Goal: Task Accomplishment & Management: Complete application form

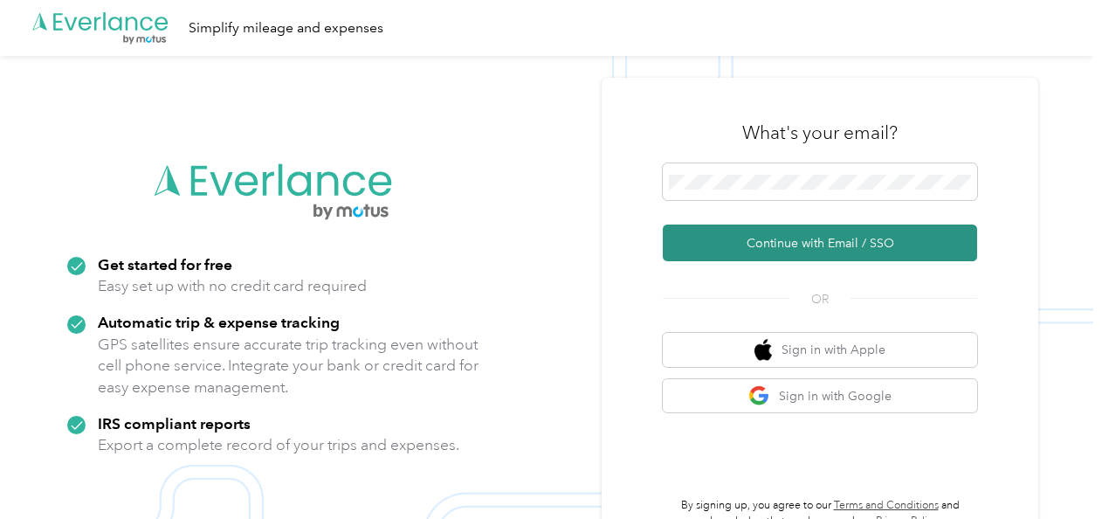
click at [866, 243] on button "Continue with Email / SSO" at bounding box center [820, 242] width 314 height 37
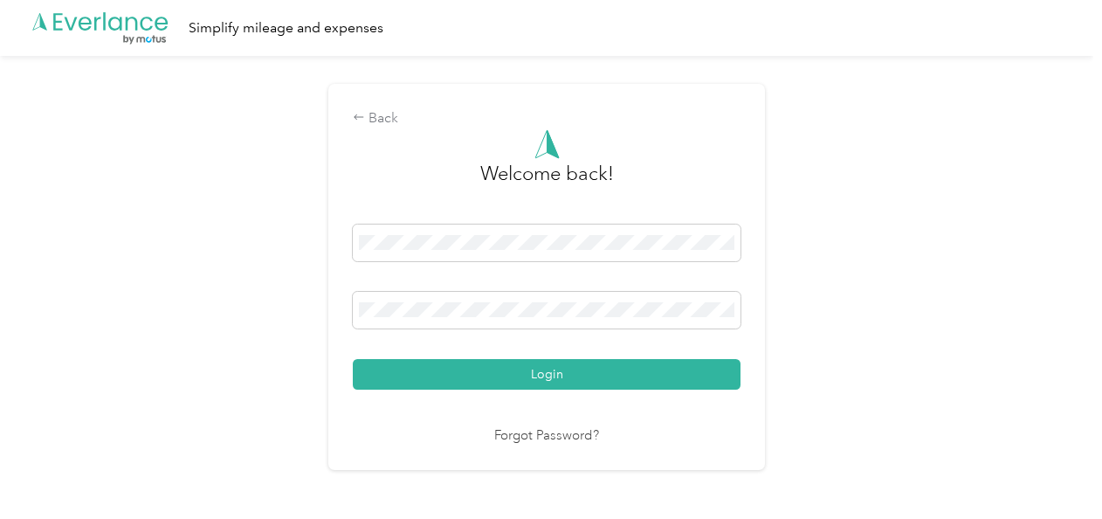
click at [353, 359] on button "Login" at bounding box center [547, 374] width 388 height 31
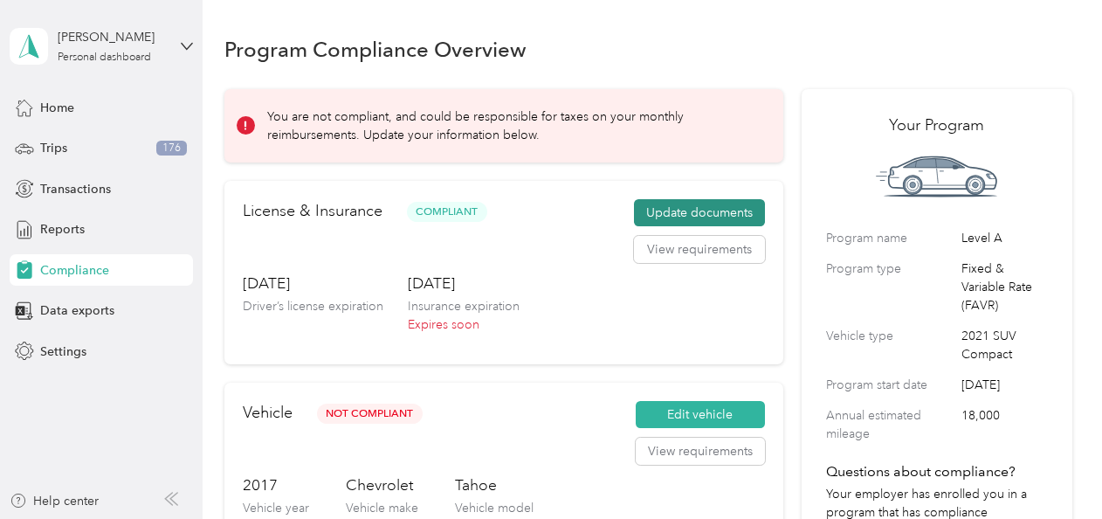
click at [685, 212] on button "Update documents" at bounding box center [699, 213] width 131 height 28
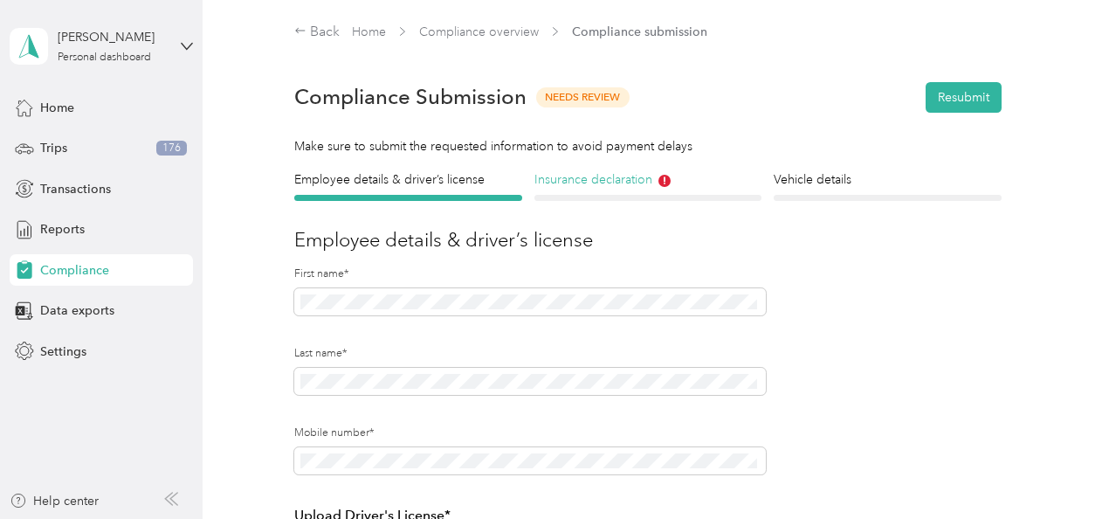
click at [589, 178] on h4 "Insurance declaration" at bounding box center [647, 179] width 227 height 18
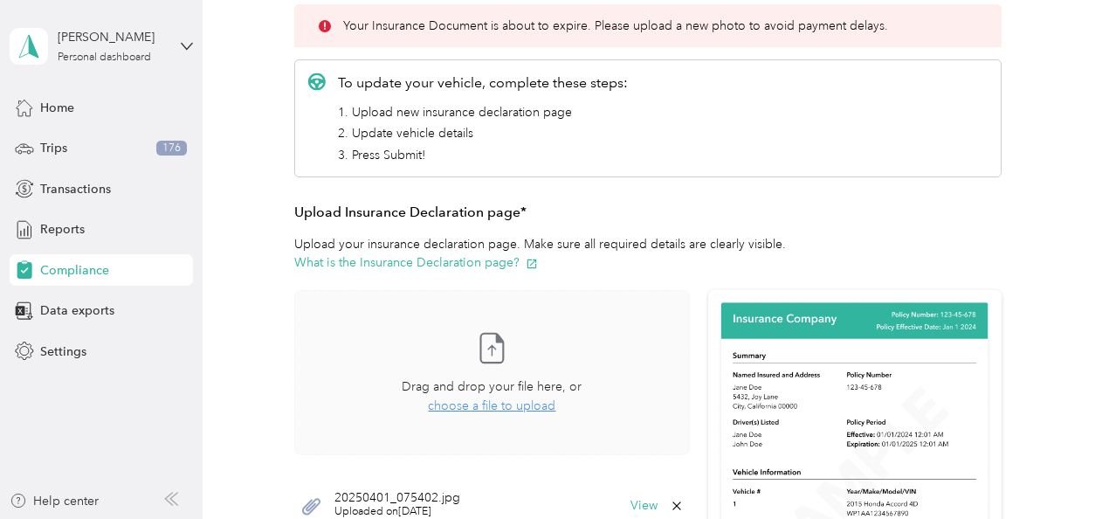
scroll to position [349, 0]
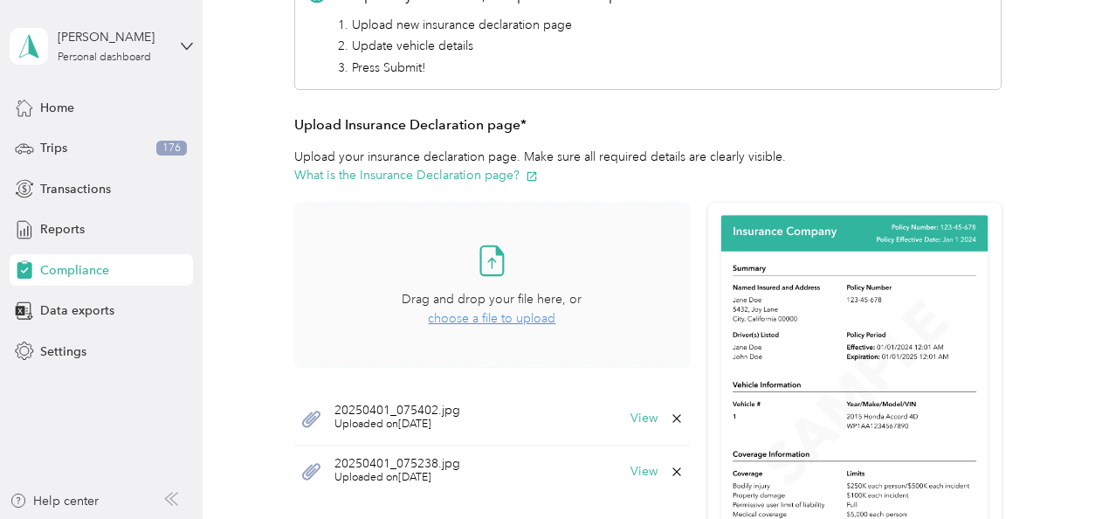
click at [488, 316] on span "choose a file to upload" at bounding box center [491, 318] width 127 height 15
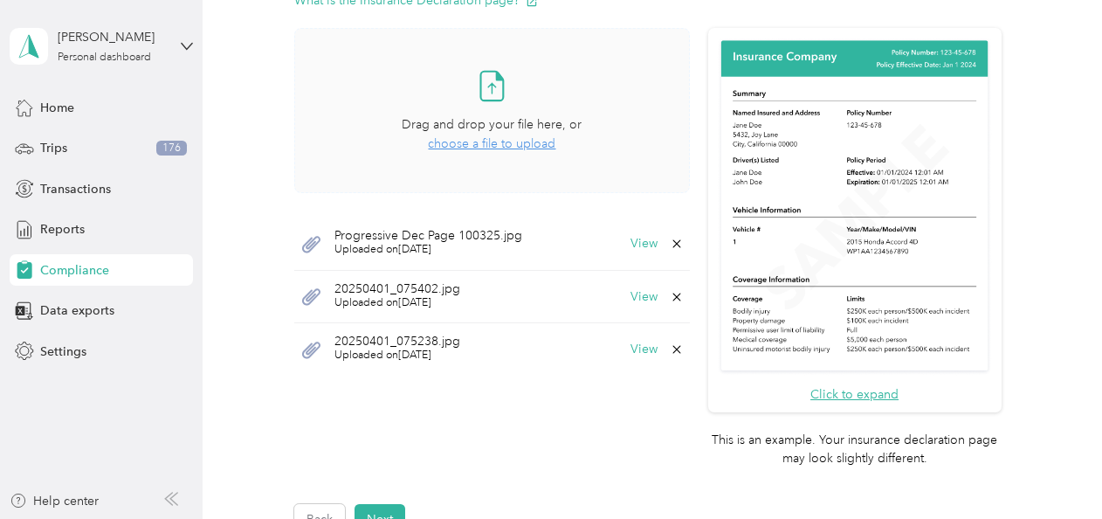
scroll to position [611, 0]
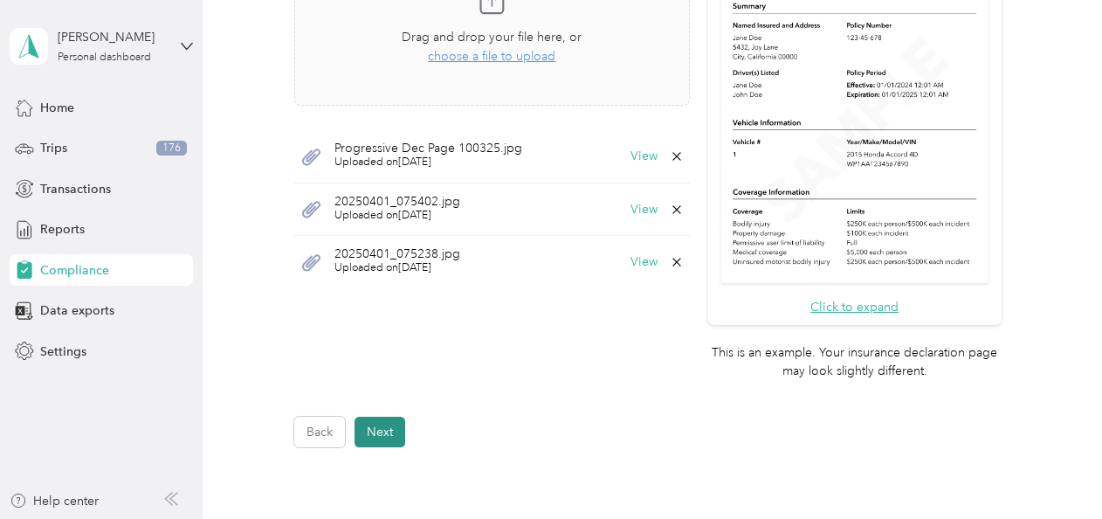
click at [374, 432] on button "Next" at bounding box center [380, 432] width 51 height 31
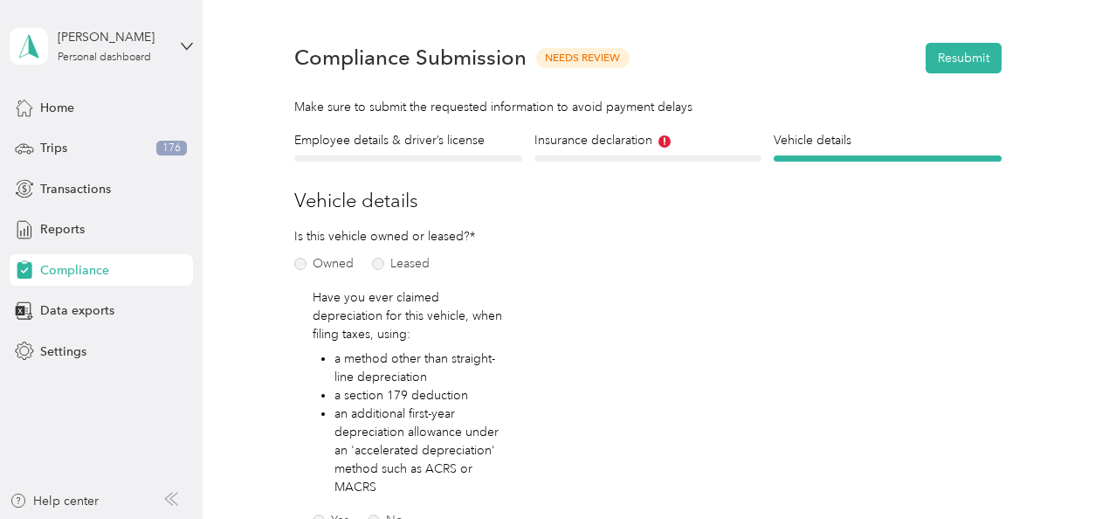
scroll to position [24, 0]
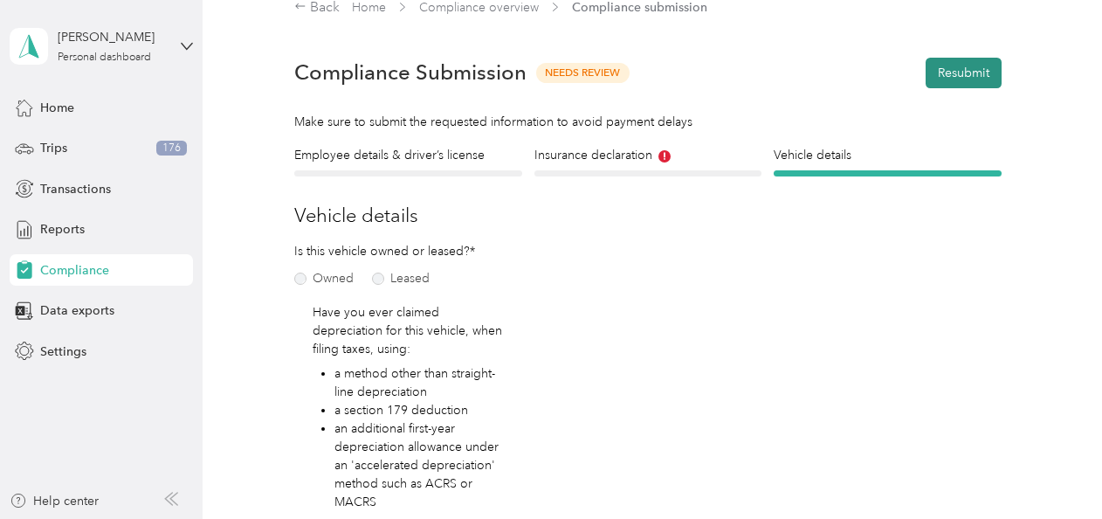
click at [961, 72] on button "Resubmit" at bounding box center [964, 73] width 76 height 31
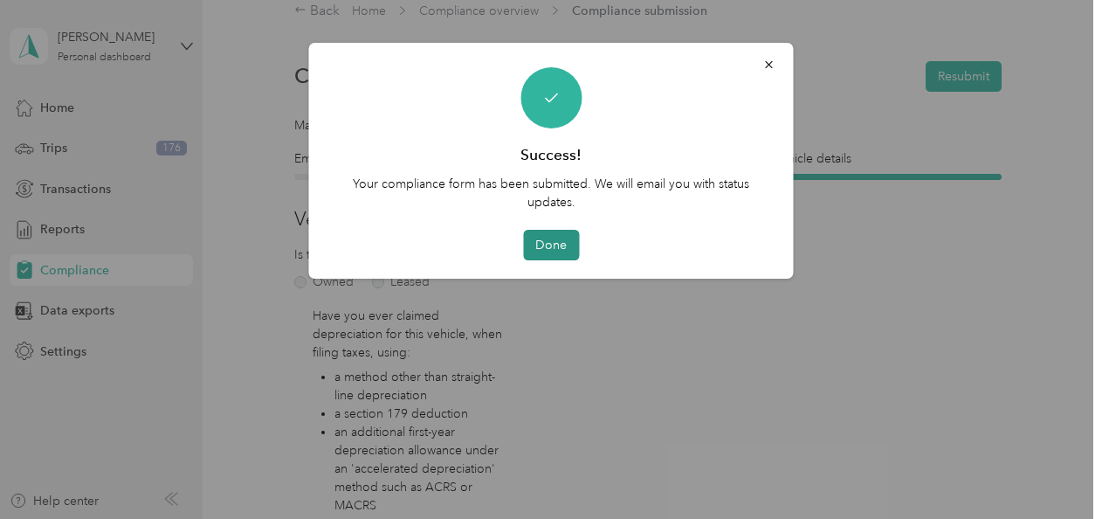
click at [564, 243] on button "Done" at bounding box center [551, 245] width 56 height 31
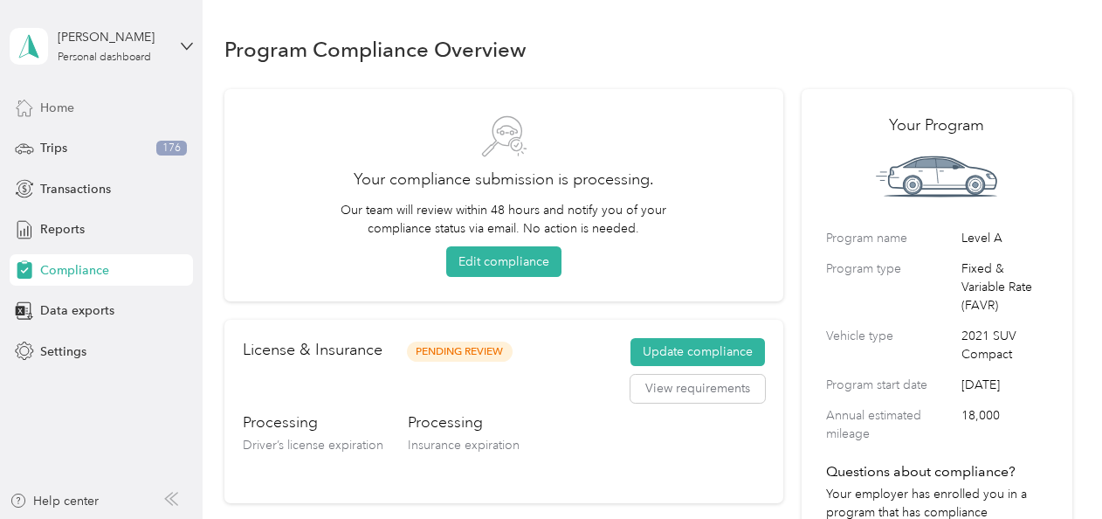
click at [52, 110] on span "Home" at bounding box center [57, 108] width 34 height 18
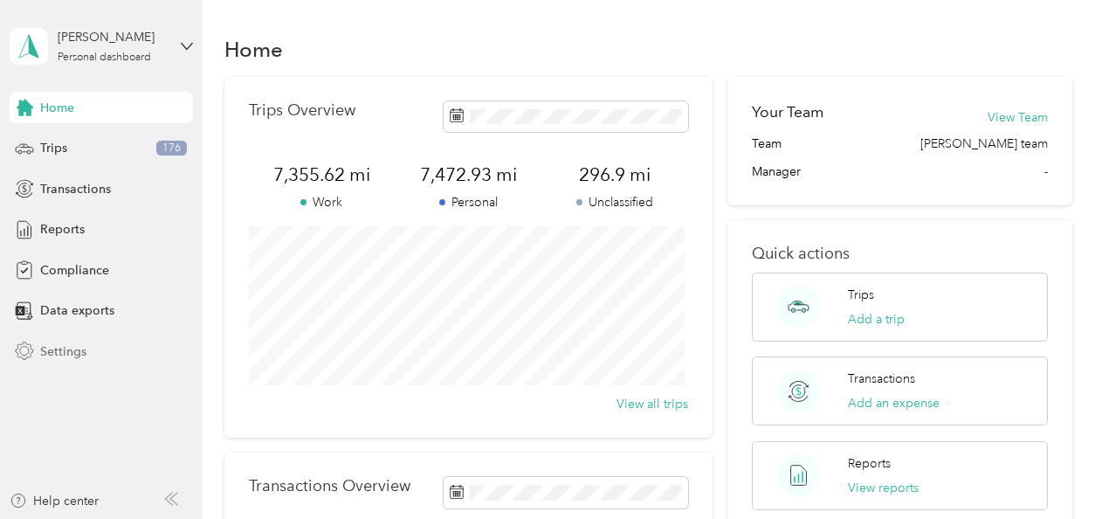
click at [82, 349] on span "Settings" at bounding box center [63, 351] width 46 height 18
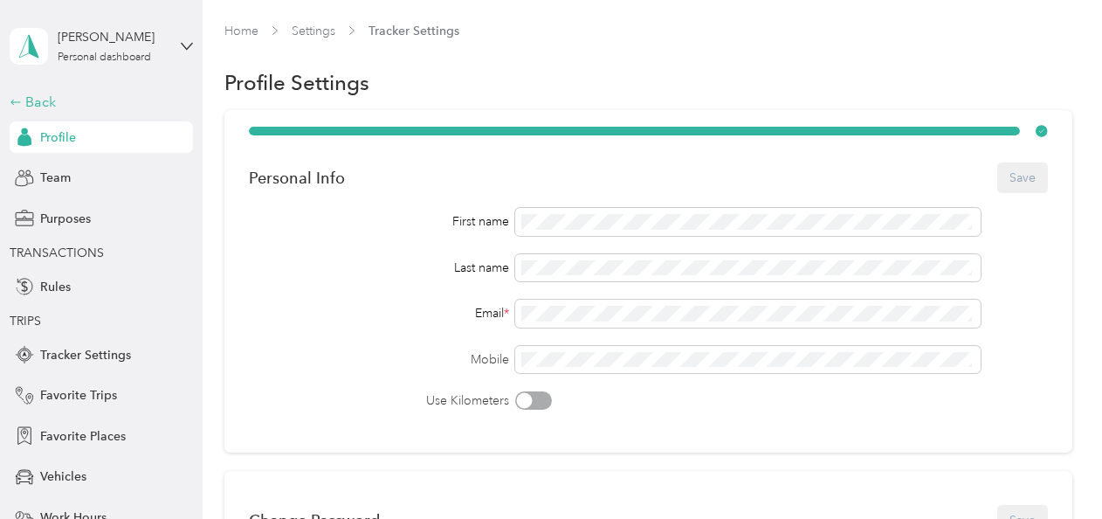
click at [14, 105] on icon at bounding box center [16, 102] width 12 height 12
